Goal: Task Accomplishment & Management: Manage account settings

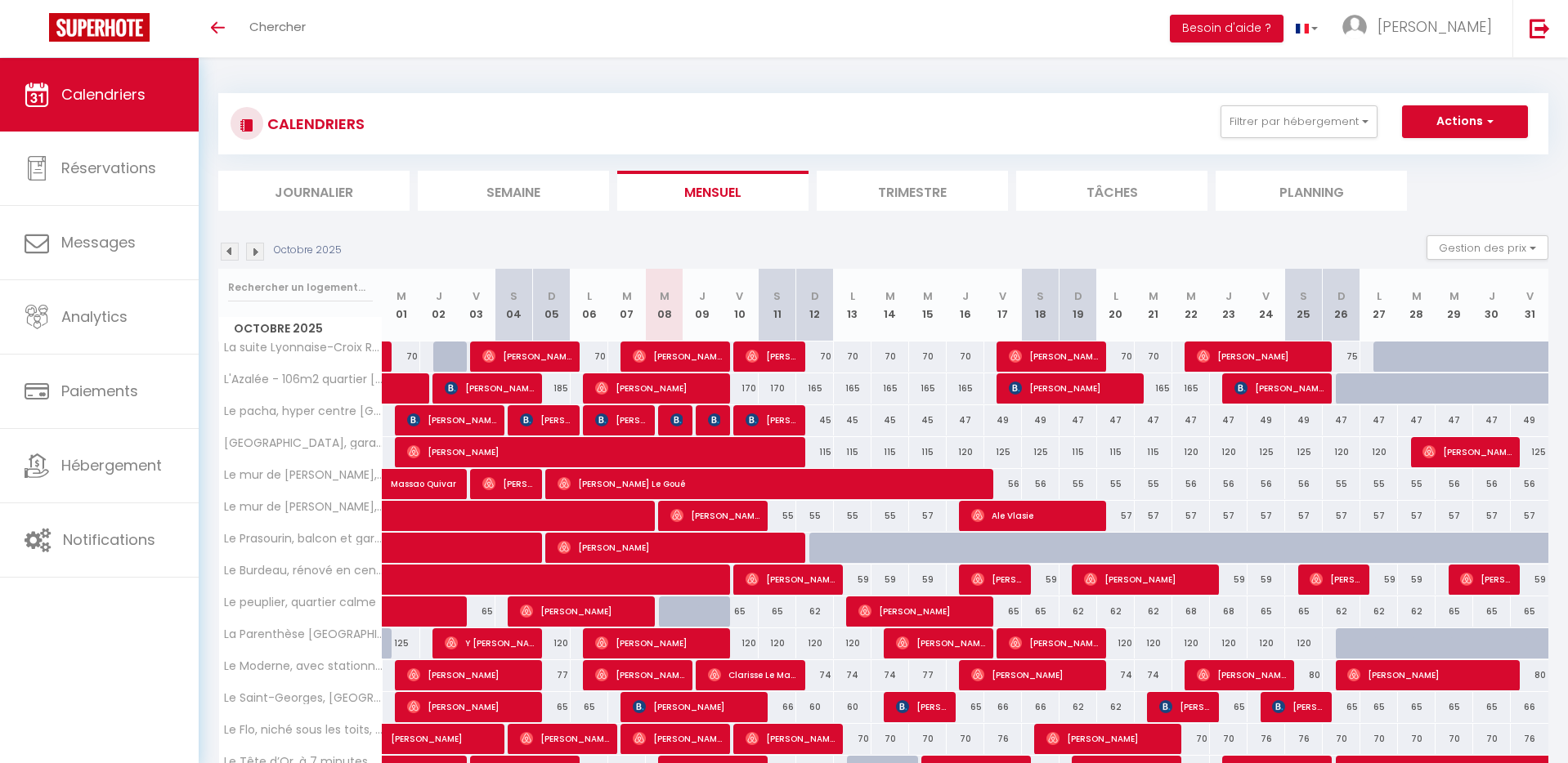
select select
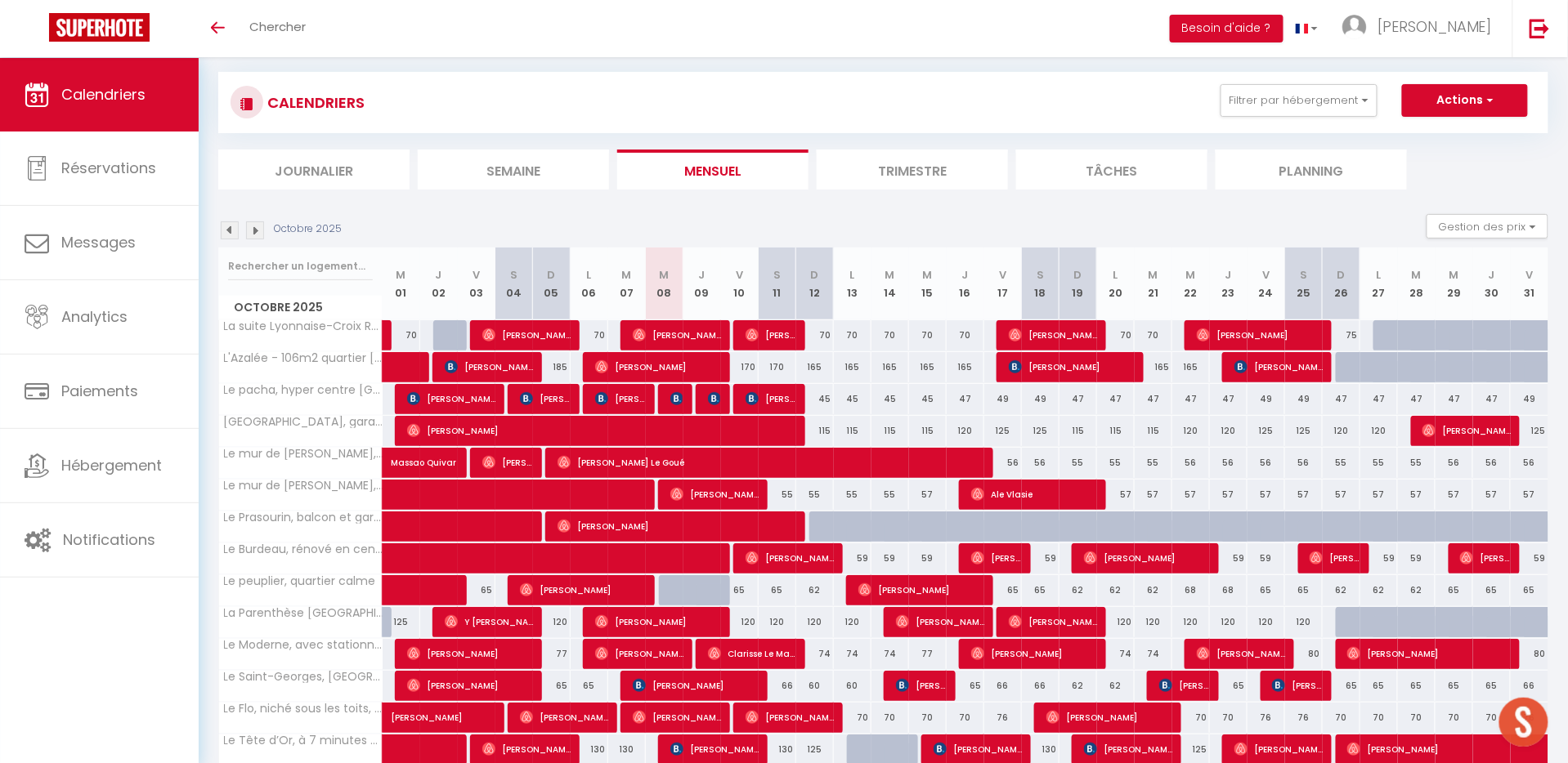
scroll to position [30, 0]
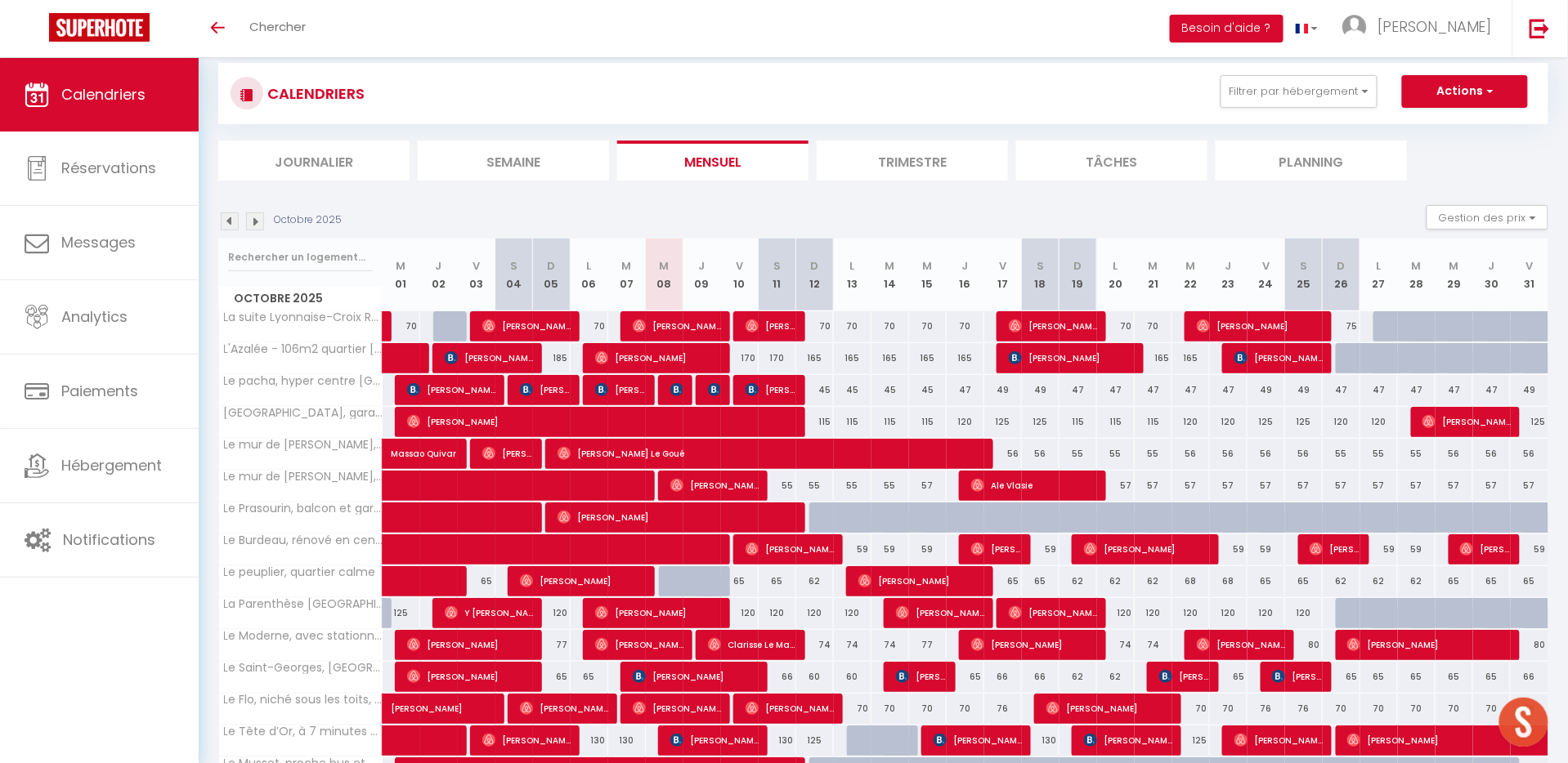
click at [708, 577] on div at bounding box center [715, 590] width 38 height 31
type input "68"
select select "1"
type input "Jeu 09 Octobre 2025"
type input "Ven 10 Octobre 2025"
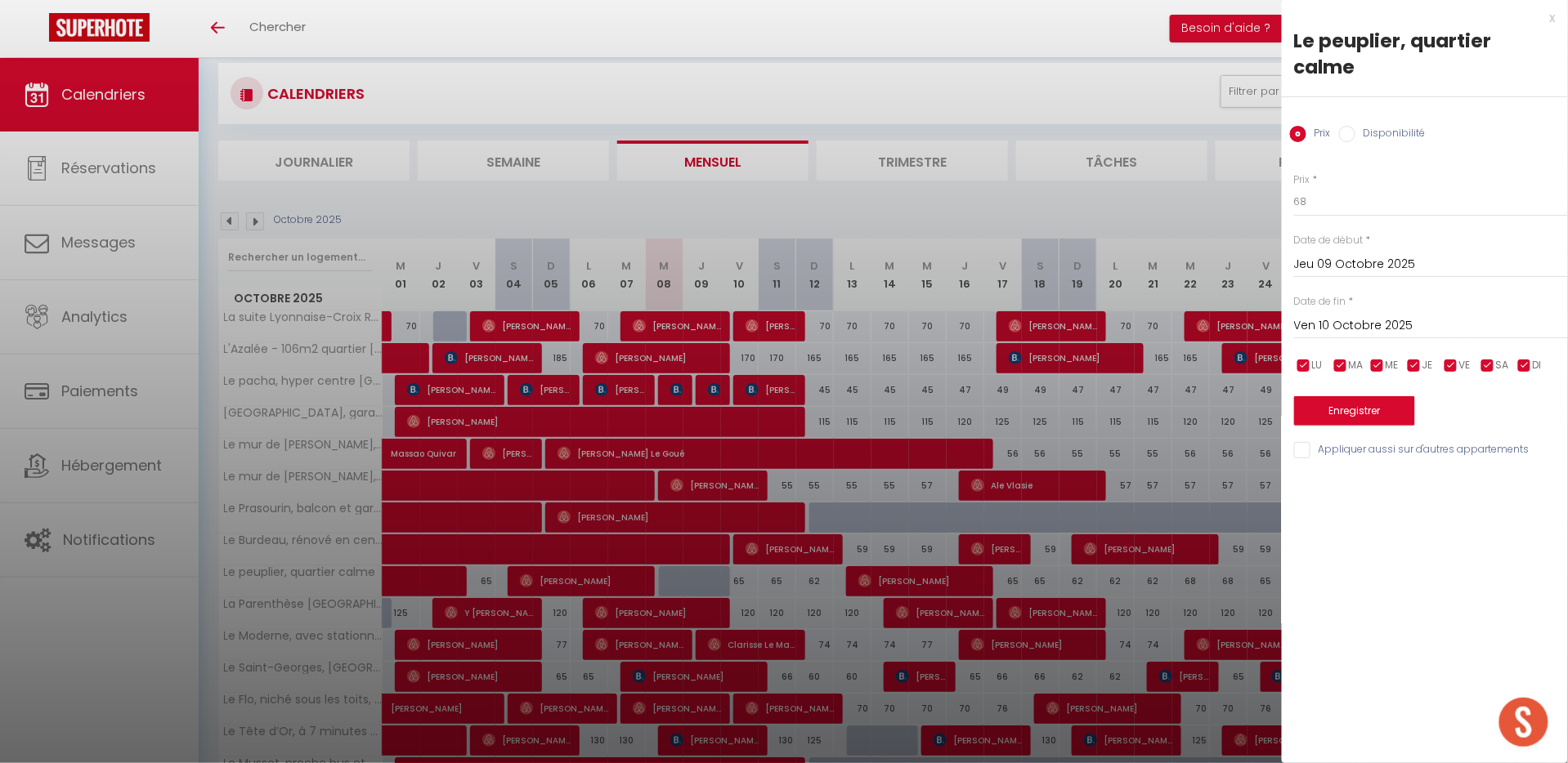
click at [1398, 97] on div "Prix Disponibilité" at bounding box center [1424, 124] width 286 height 55
click at [1398, 126] on label "Disponibilité" at bounding box center [1391, 134] width 71 height 18
click at [1356, 126] on input "Disponibilité" at bounding box center [1346, 133] width 16 height 16
radio input "true"
radio input "false"
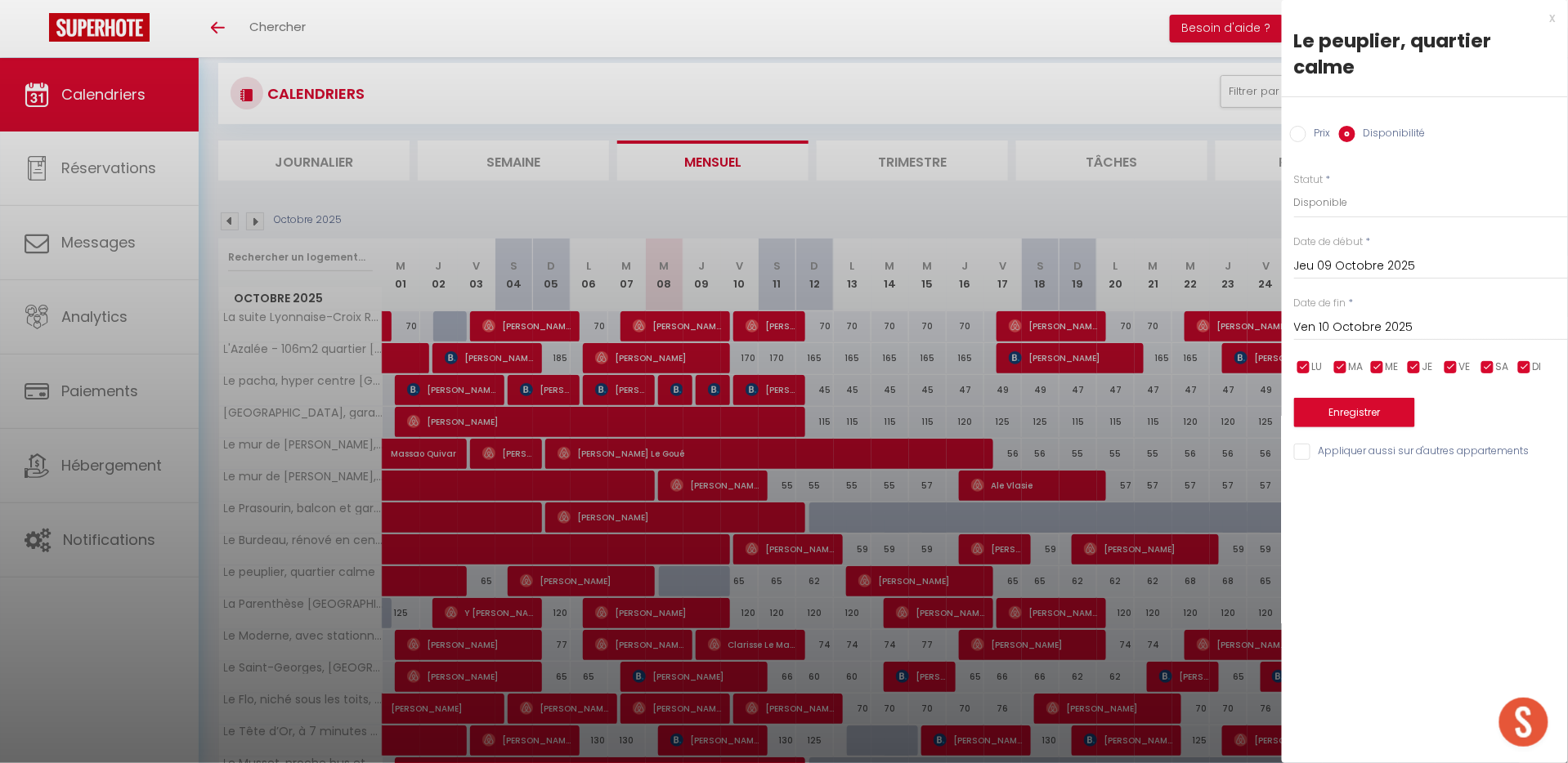
click at [1328, 398] on button "Enregistrer" at bounding box center [1355, 412] width 121 height 29
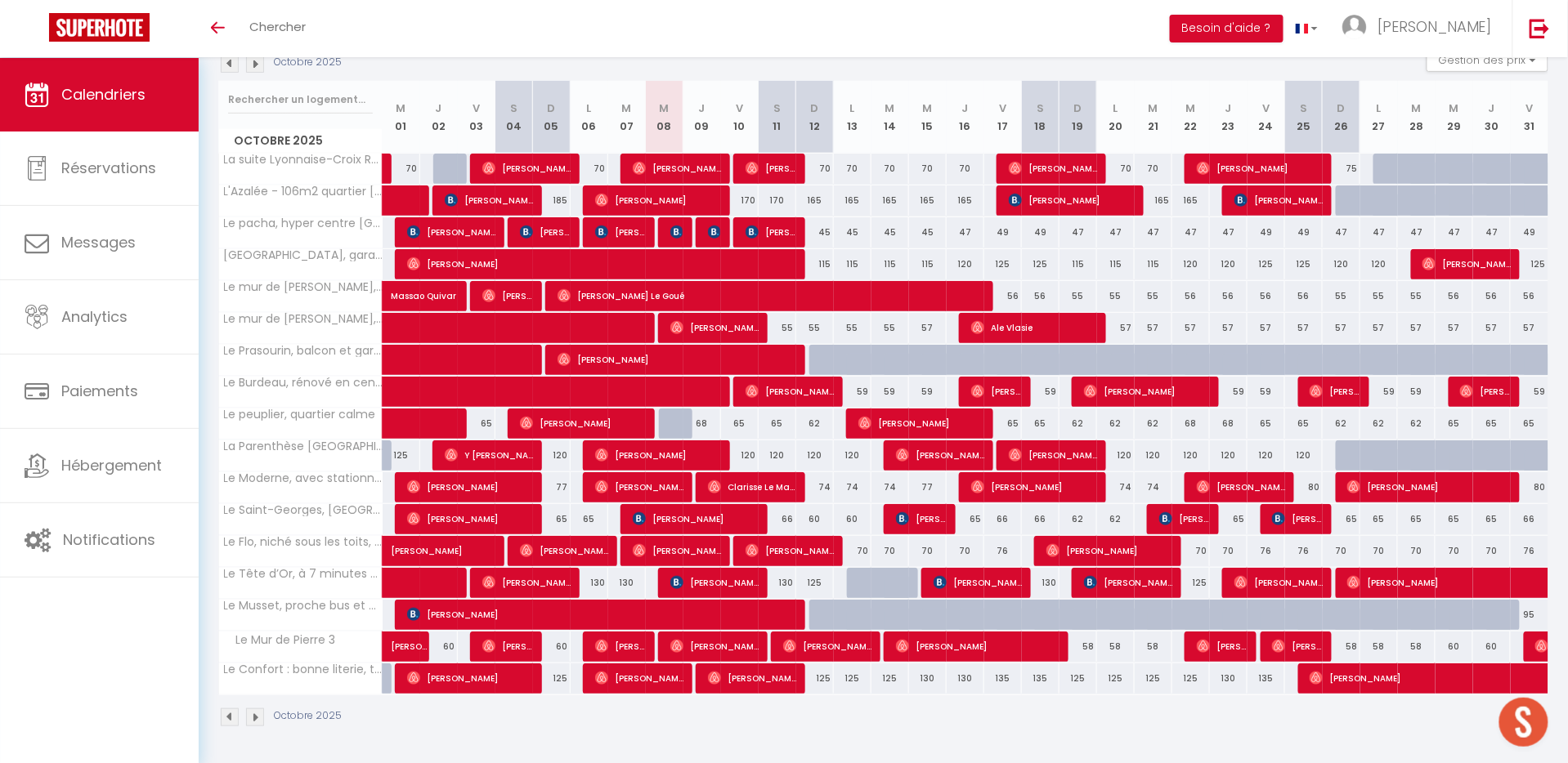
scroll to position [191, 0]
